Goal: Information Seeking & Learning: Compare options

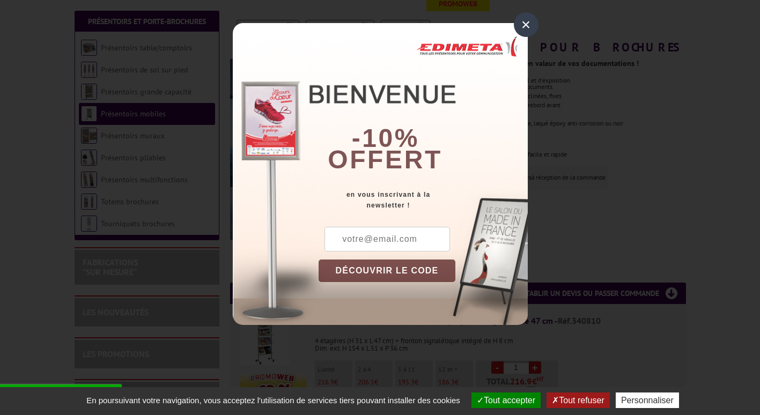
scroll to position [161, 0]
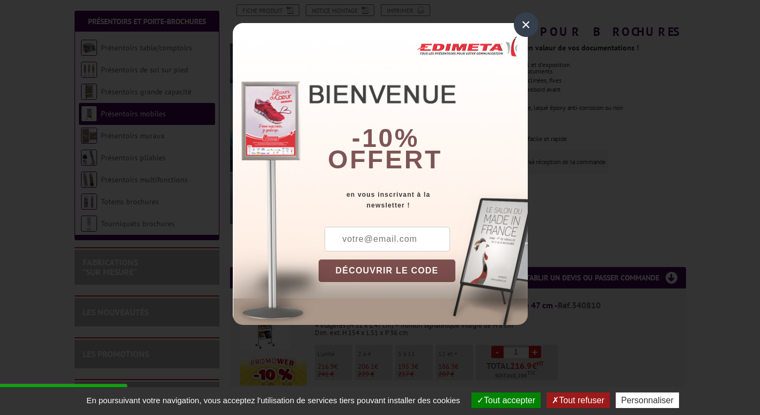
click at [523, 21] on div "×" at bounding box center [526, 24] width 25 height 25
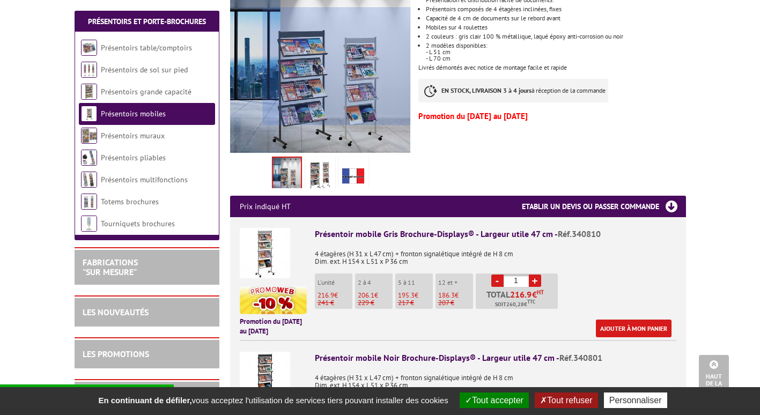
scroll to position [214, 0]
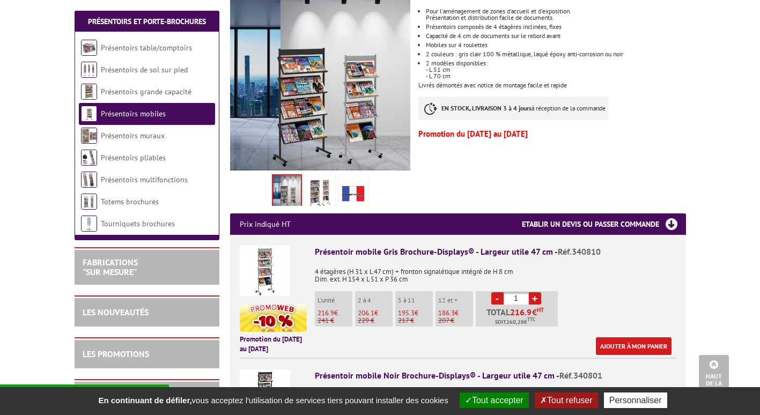
click at [370, 307] on li "2 à 4 206.1 € 229 €" at bounding box center [374, 308] width 38 height 35
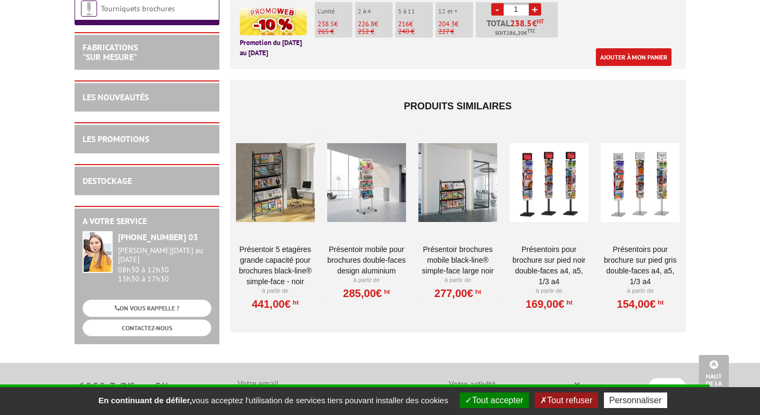
scroll to position [911, 0]
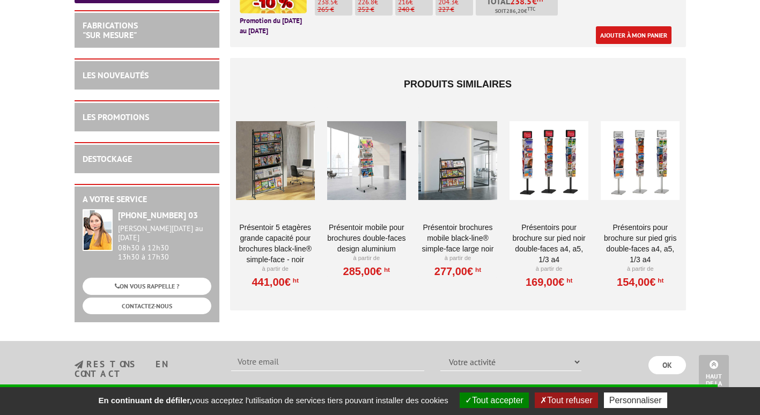
click at [448, 250] on link "Présentoir Brochures mobile Black-Line® simple-face large noir" at bounding box center [457, 238] width 79 height 32
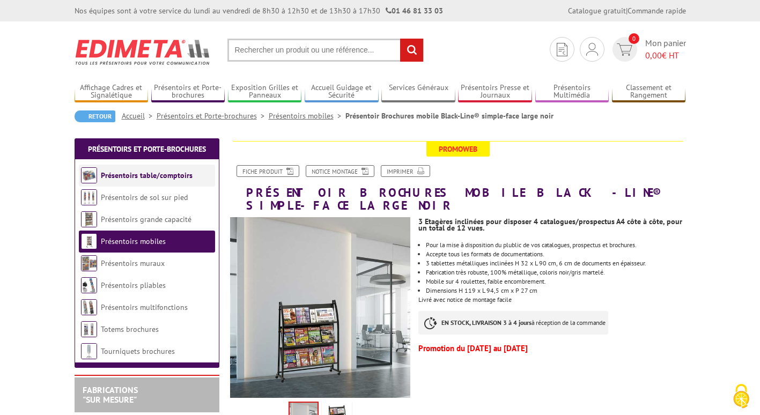
click at [113, 173] on link "Présentoirs table/comptoirs" at bounding box center [147, 175] width 92 height 10
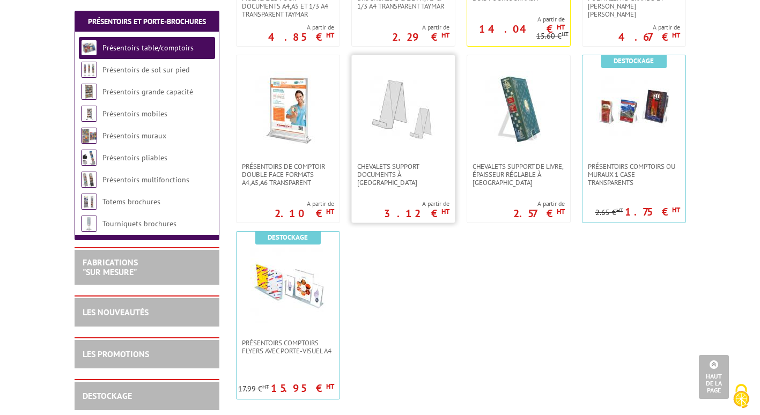
scroll to position [375, 0]
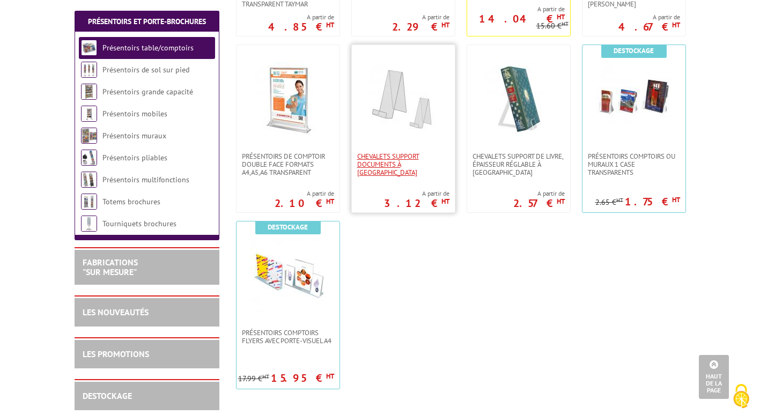
click at [378, 155] on span "CHEVALETS SUPPORT DOCUMENTS À POSER" at bounding box center [403, 164] width 92 height 24
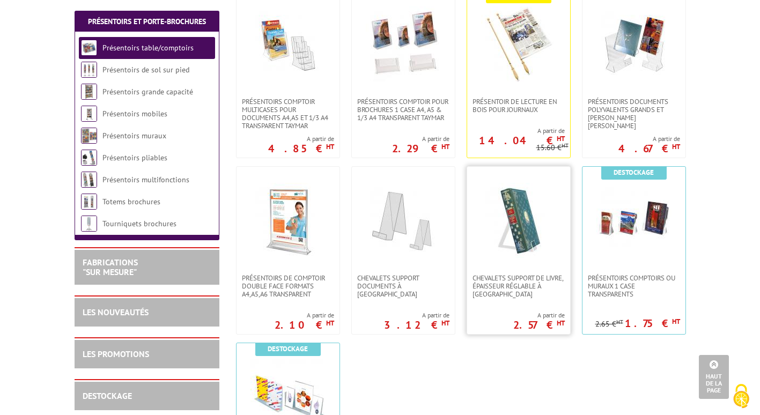
scroll to position [215, 0]
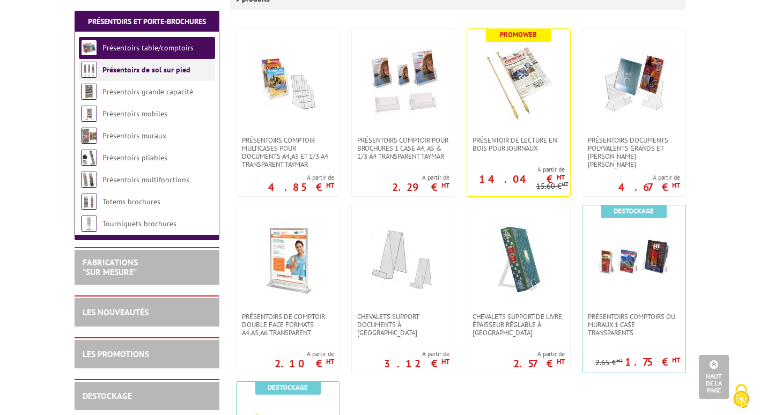
click at [167, 71] on link "Présentoirs de sol sur pied" at bounding box center [146, 70] width 88 height 10
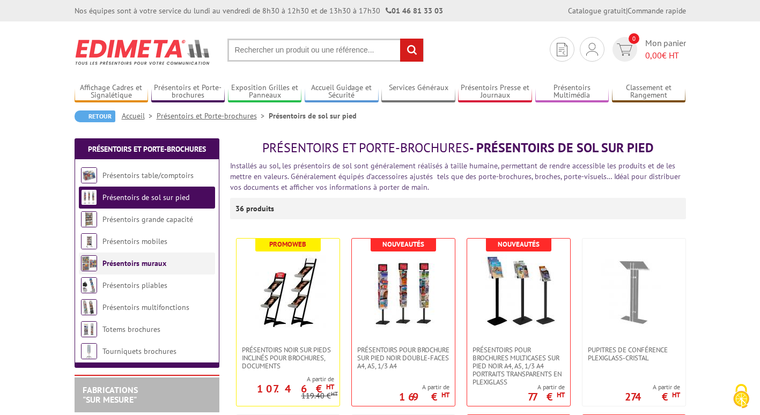
click at [152, 265] on link "Présentoirs muraux" at bounding box center [134, 263] width 64 height 10
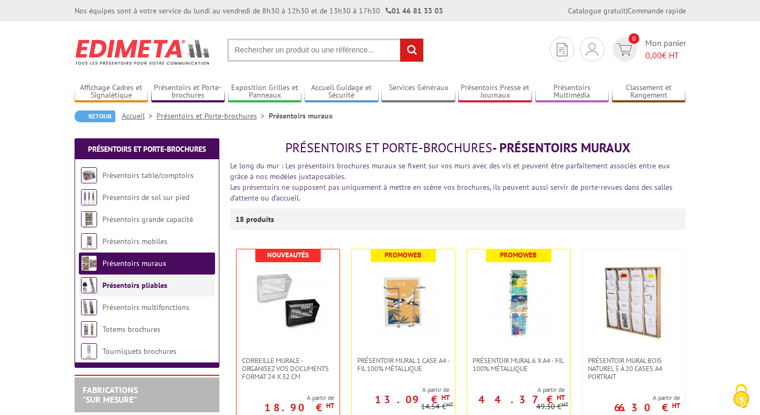
click at [152, 287] on link "Présentoirs pliables" at bounding box center [134, 285] width 65 height 10
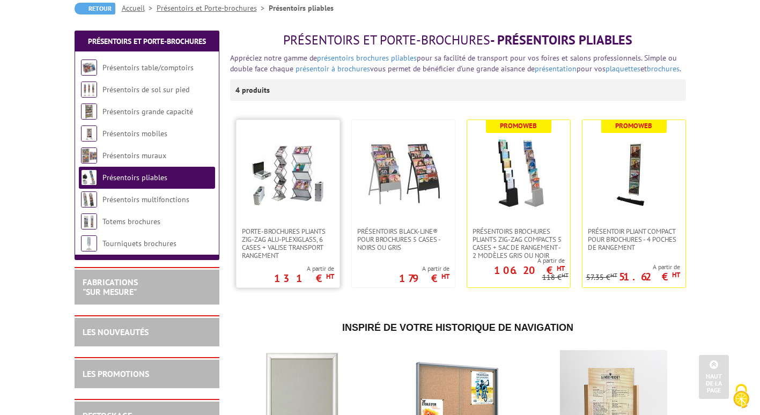
scroll to position [107, 0]
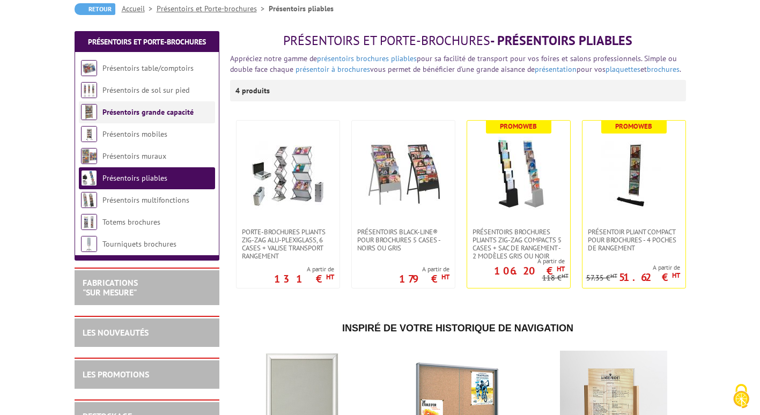
click at [146, 115] on link "Présentoirs grande capacité" at bounding box center [147, 112] width 91 height 10
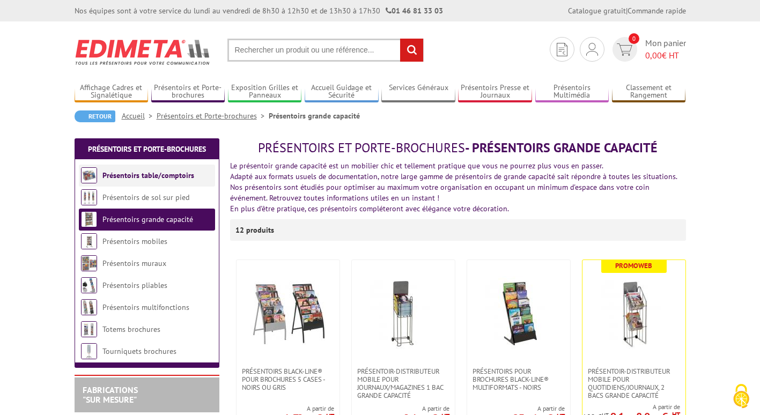
click at [155, 177] on link "Présentoirs table/comptoirs" at bounding box center [148, 175] width 92 height 10
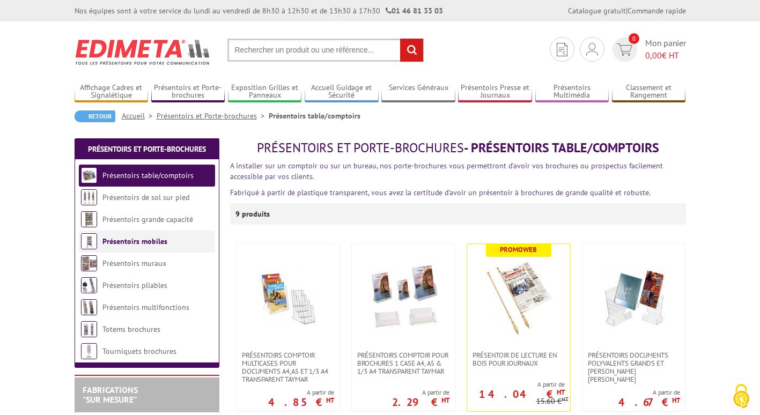
click at [156, 243] on link "Présentoirs mobiles" at bounding box center [134, 241] width 65 height 10
click at [150, 242] on link "Présentoirs mobiles" at bounding box center [134, 241] width 65 height 10
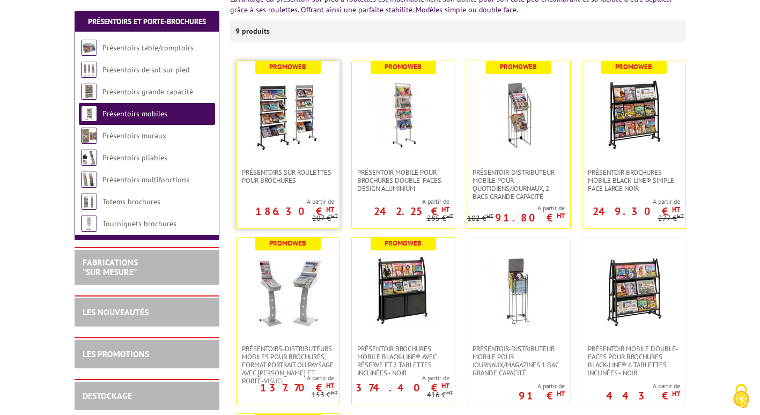
scroll to position [214, 0]
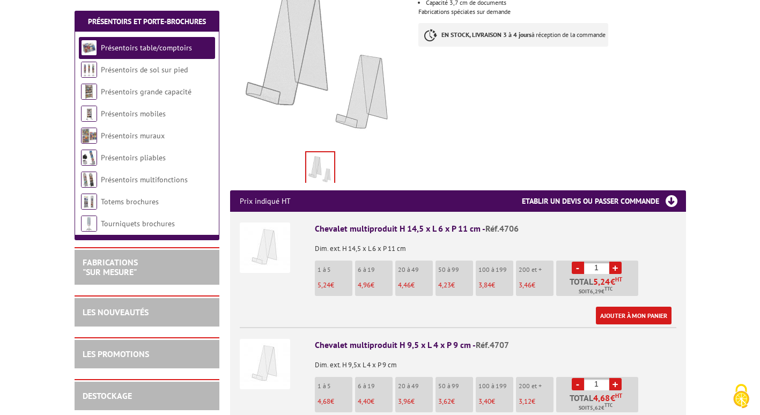
scroll to position [228, 0]
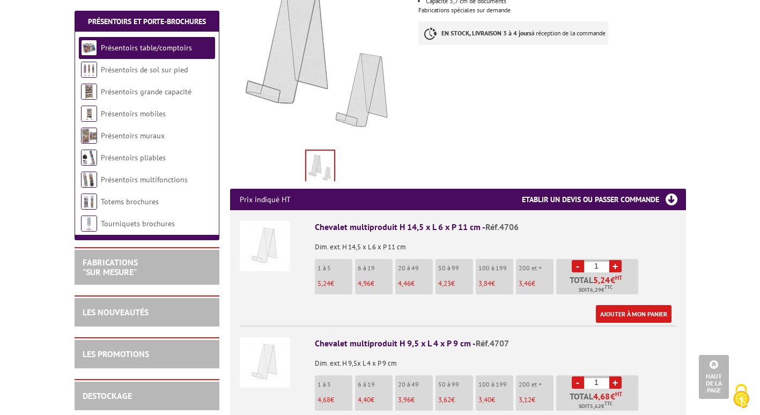
click at [614, 260] on link "+" at bounding box center [615, 266] width 12 height 12
click at [578, 260] on link "-" at bounding box center [577, 266] width 12 height 12
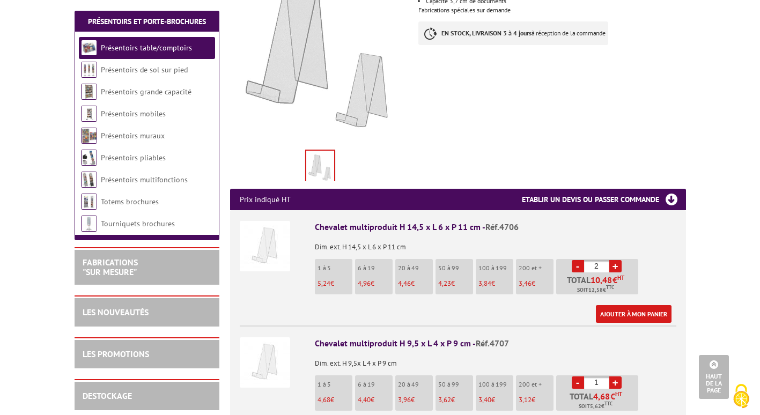
click at [578, 260] on link "-" at bounding box center [577, 266] width 12 height 12
type input "1"
click at [578, 260] on link "-" at bounding box center [577, 266] width 12 height 12
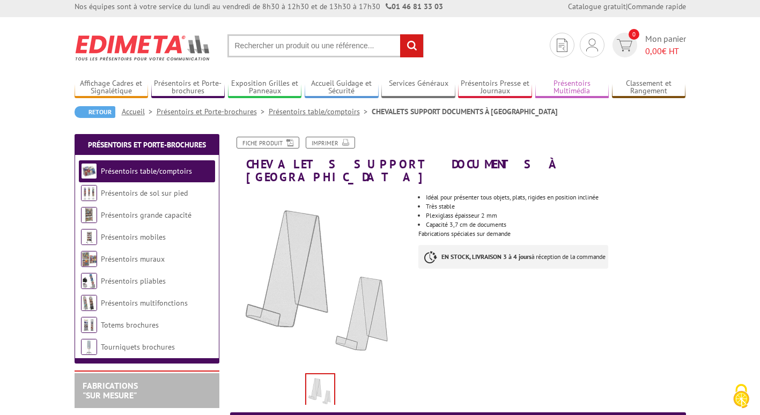
scroll to position [0, 0]
